Goal: Check status: Check status

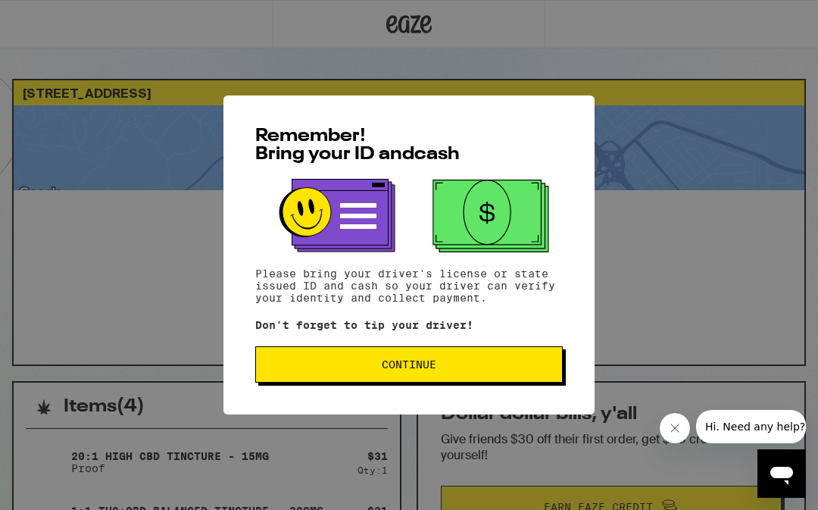
click at [494, 366] on span "Continue" at bounding box center [409, 364] width 282 height 11
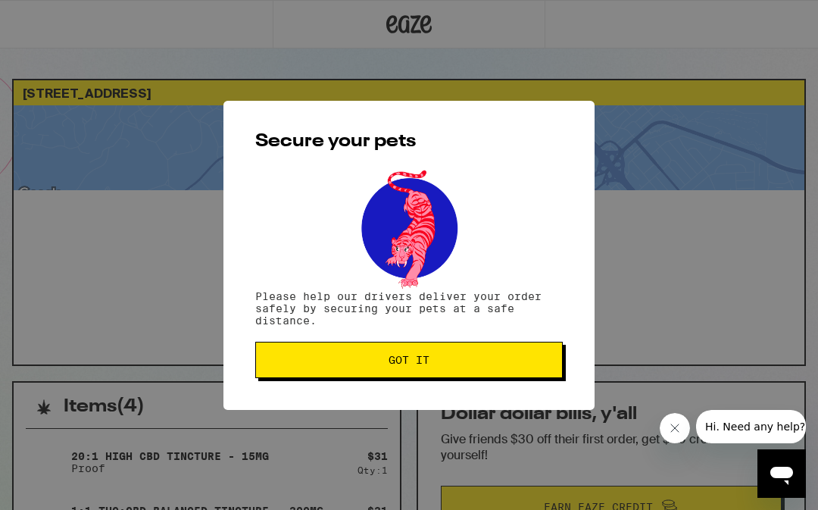
click at [496, 373] on button "Got it" at bounding box center [408, 360] width 307 height 36
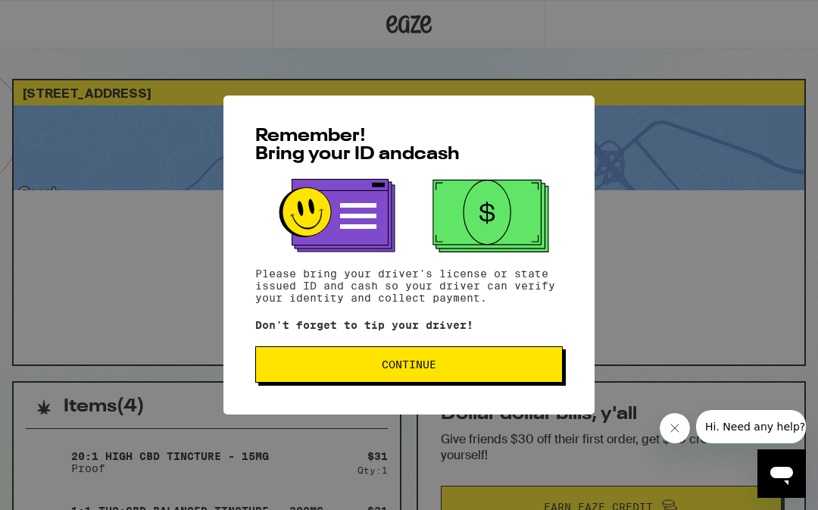
click at [450, 376] on button "Continue" at bounding box center [408, 364] width 307 height 36
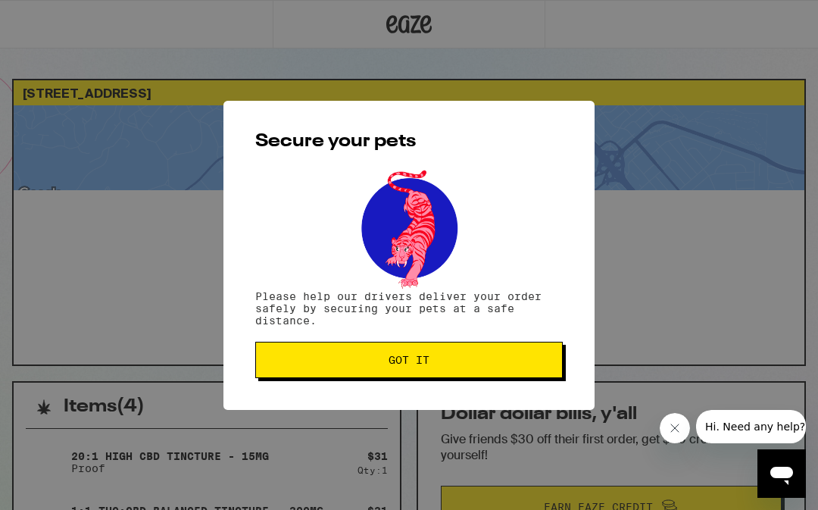
click at [474, 361] on span "Got it" at bounding box center [409, 359] width 282 height 11
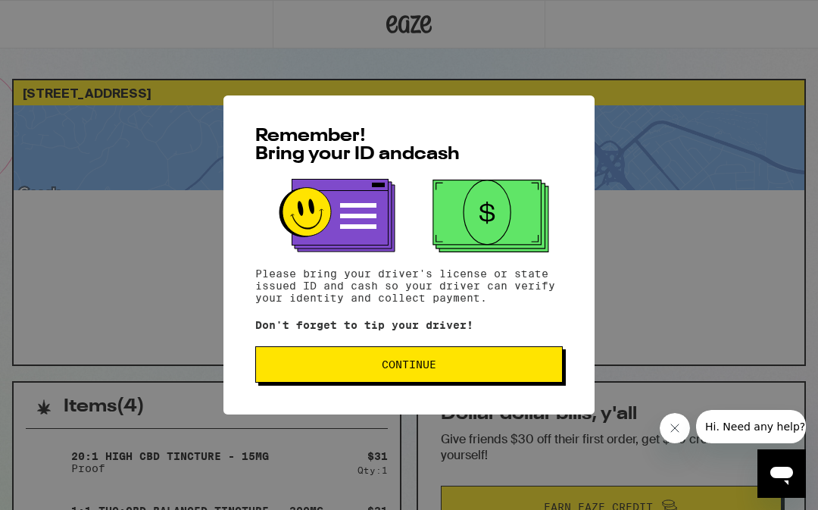
click at [484, 370] on span "Continue" at bounding box center [409, 364] width 282 height 11
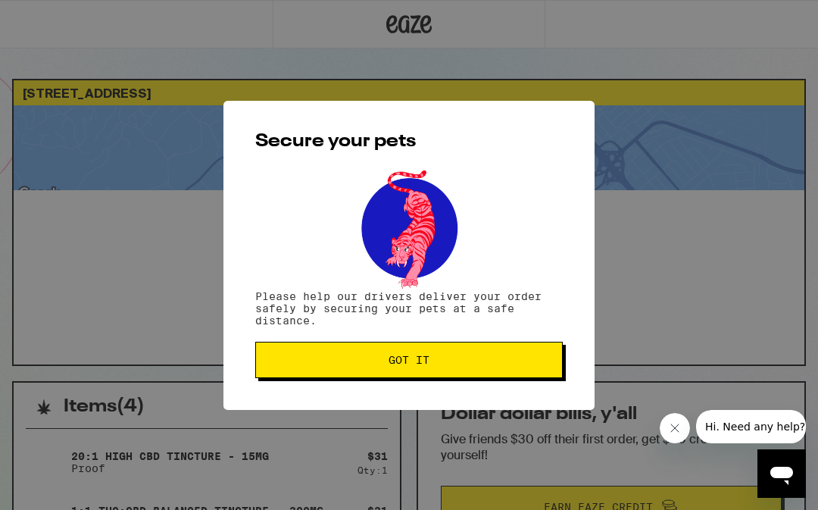
click at [495, 370] on button "Got it" at bounding box center [408, 360] width 307 height 36
